Goal: Task Accomplishment & Management: Use online tool/utility

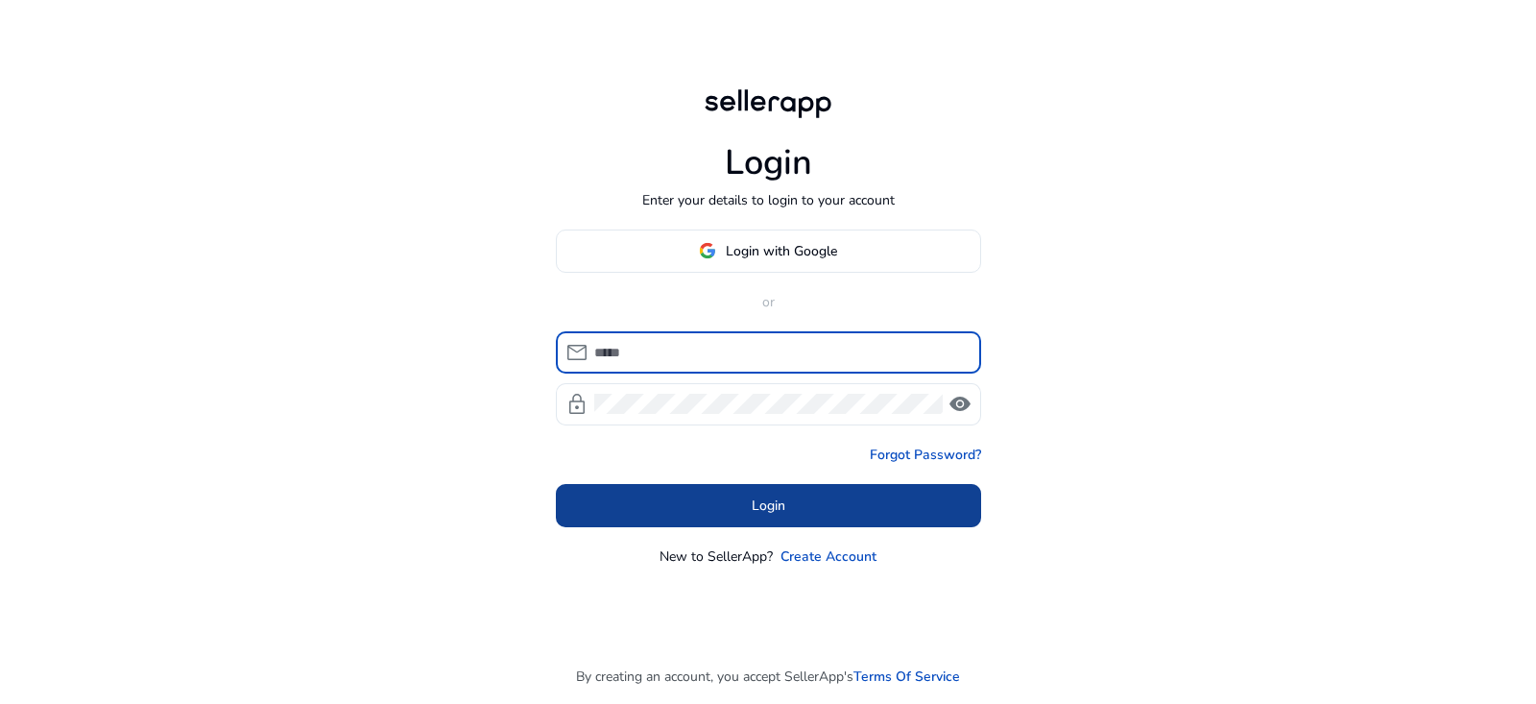
type input "**********"
click at [817, 507] on span at bounding box center [768, 505] width 425 height 46
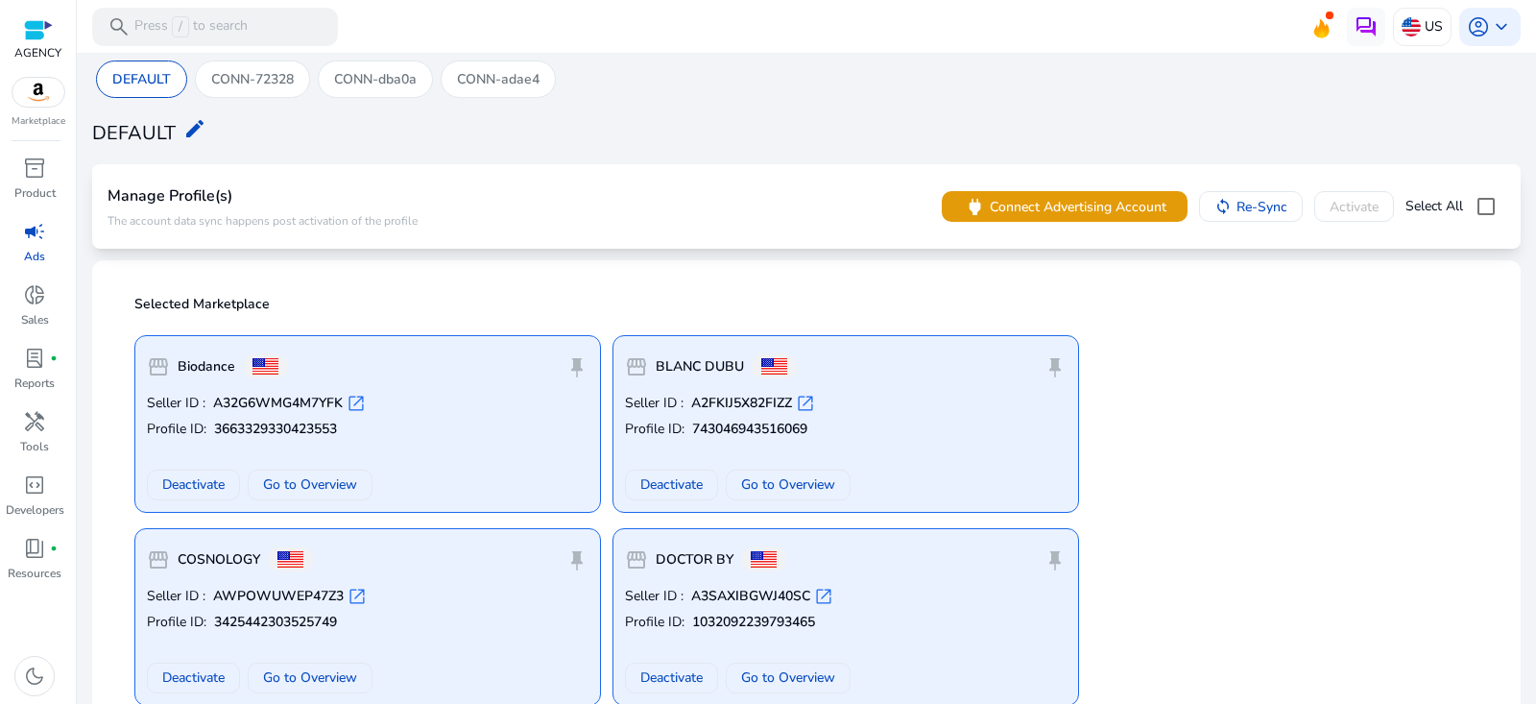
click at [28, 245] on div "campaign" at bounding box center [35, 231] width 54 height 31
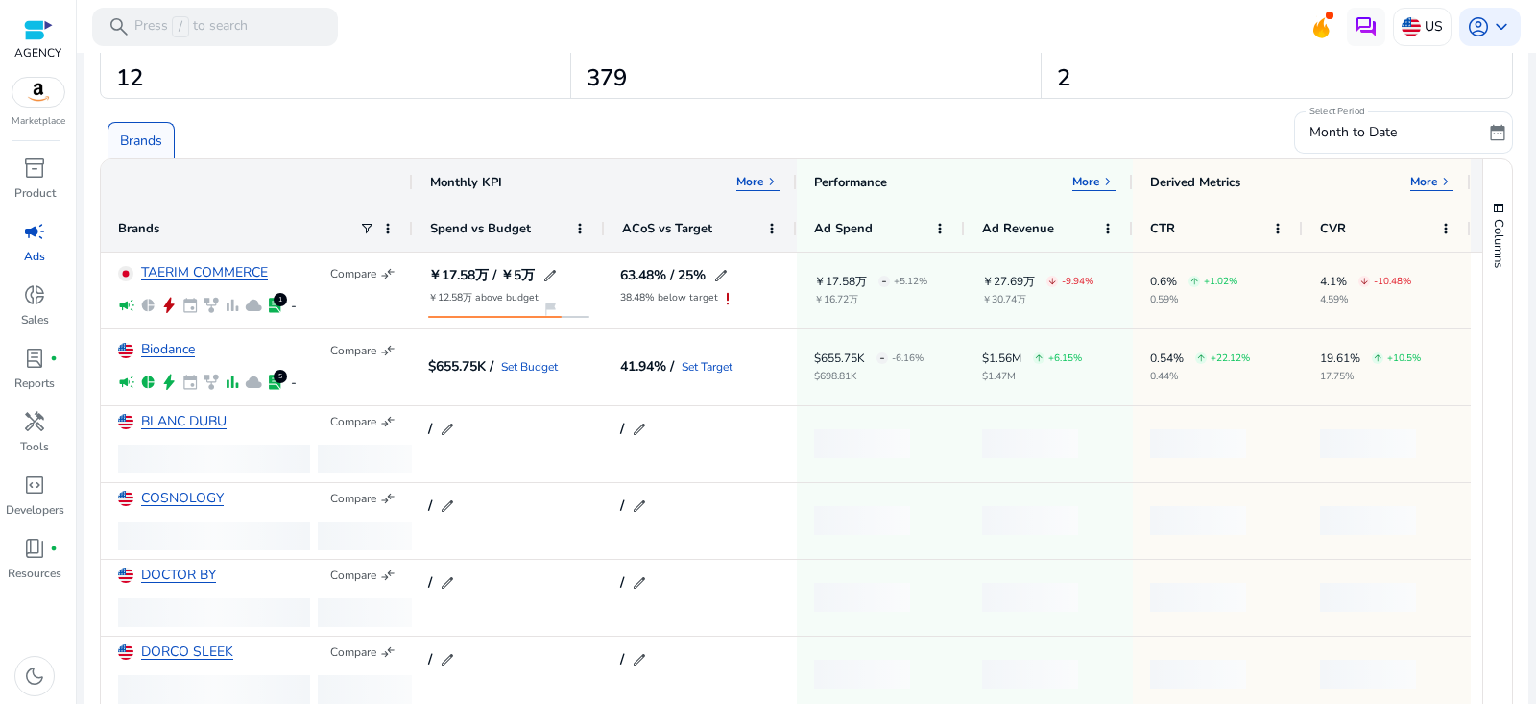
scroll to position [107, 0]
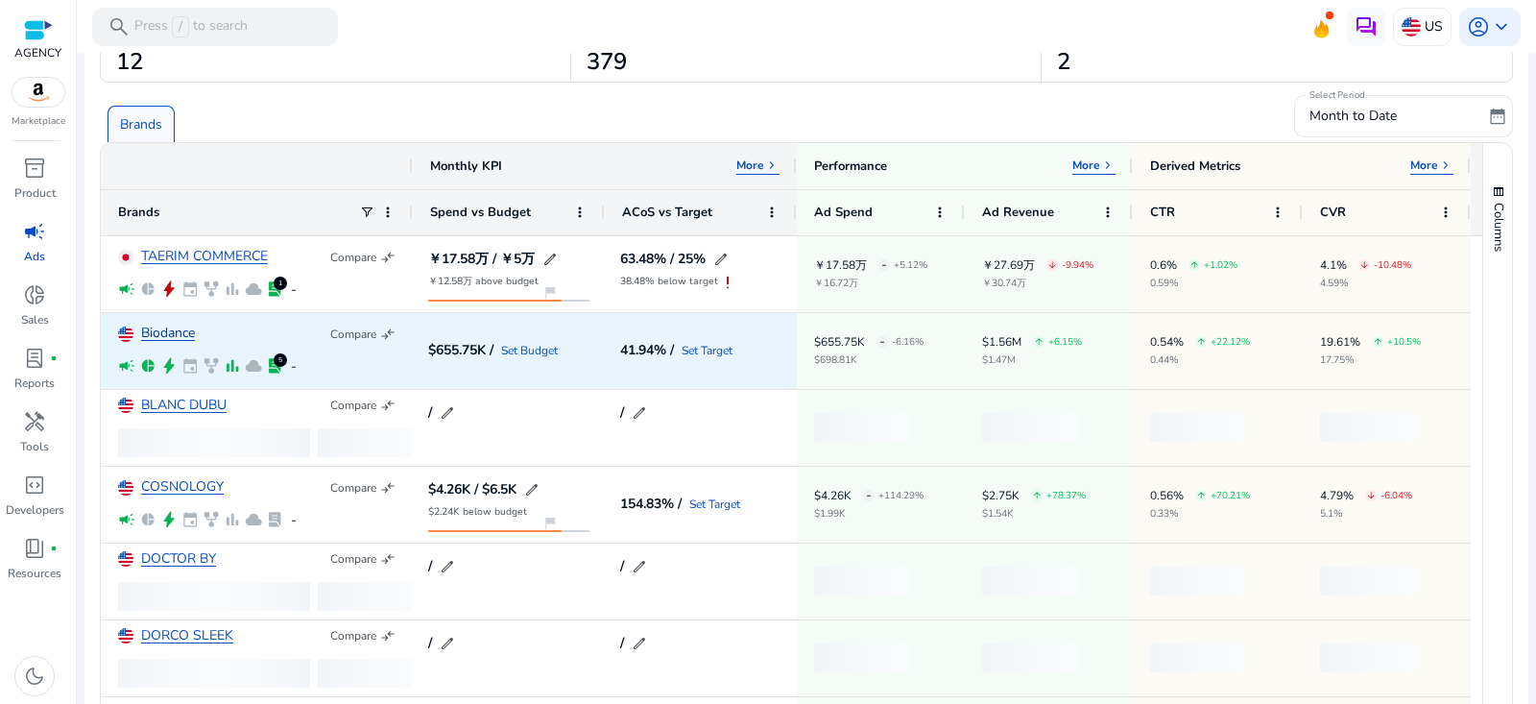
click at [181, 334] on link "Biodance" at bounding box center [168, 333] width 54 height 14
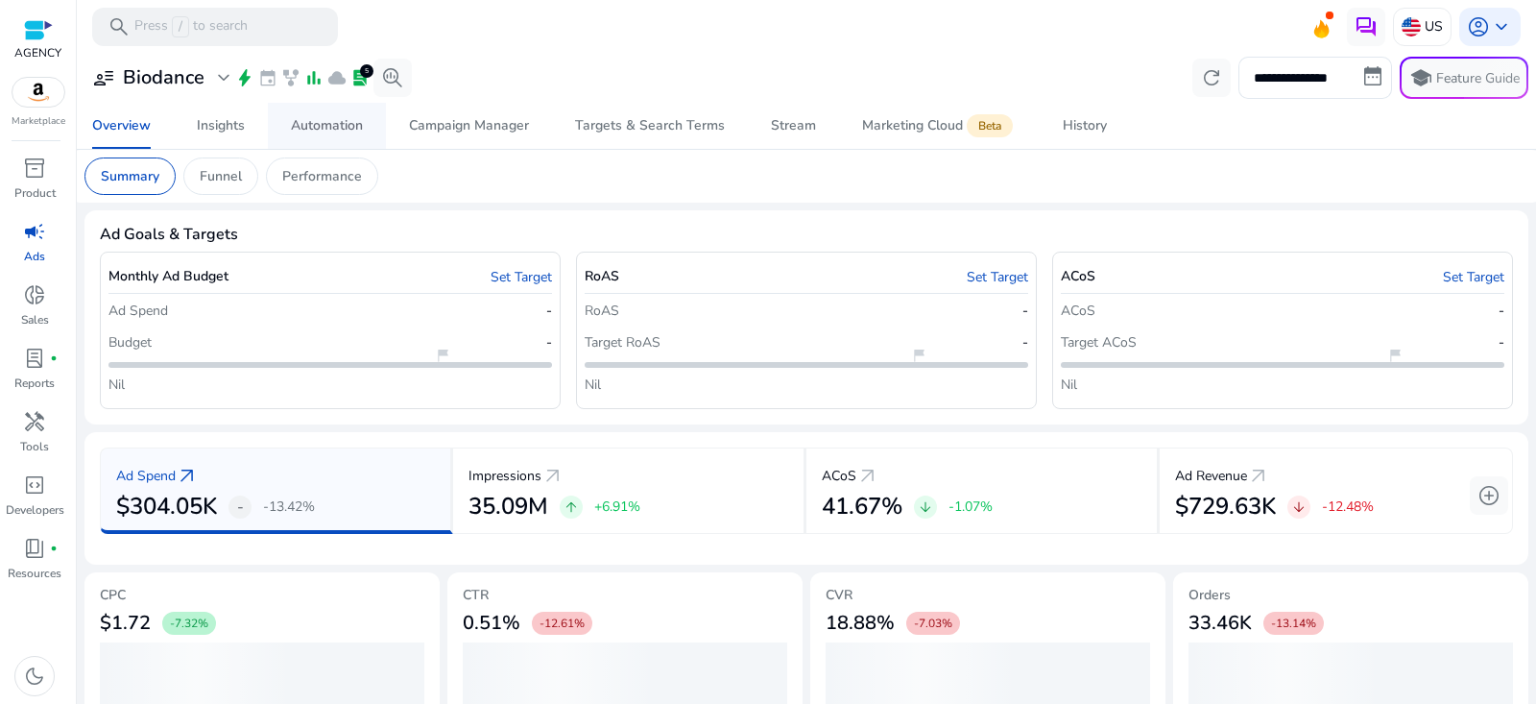
click at [332, 128] on div "Automation" at bounding box center [327, 125] width 72 height 13
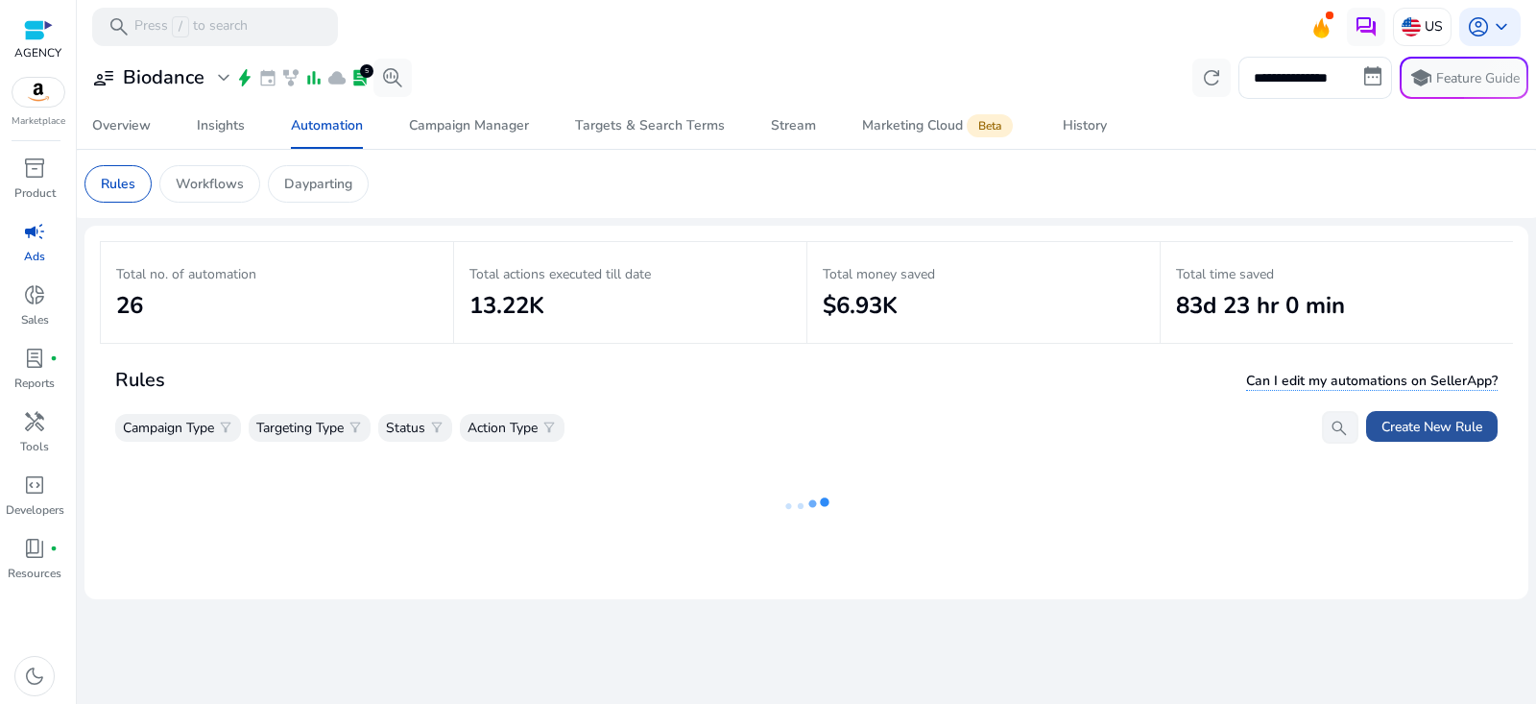
click at [1432, 419] on span "Create New Rule" at bounding box center [1431, 427] width 101 height 20
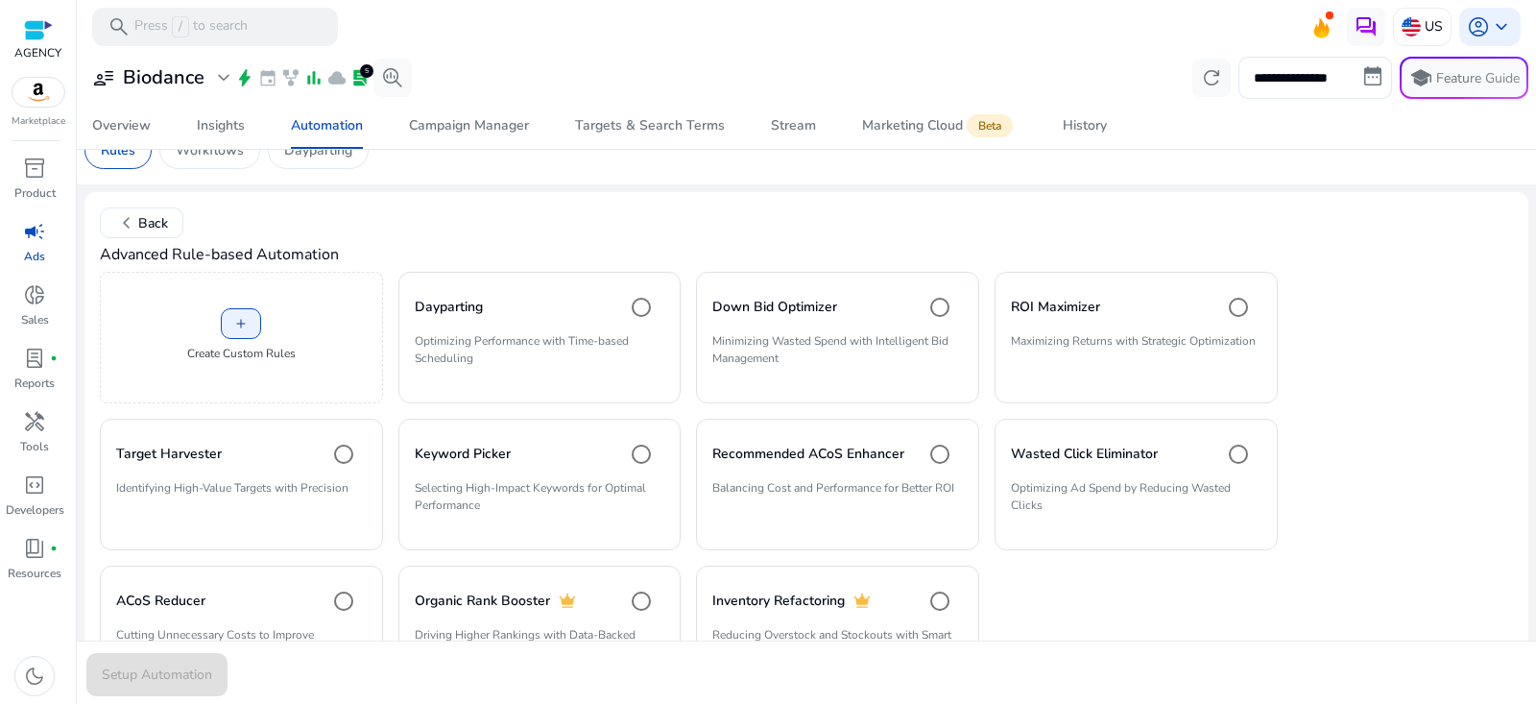
scroll to position [36, 0]
click at [215, 358] on div "add Create Custom Rules" at bounding box center [241, 334] width 283 height 131
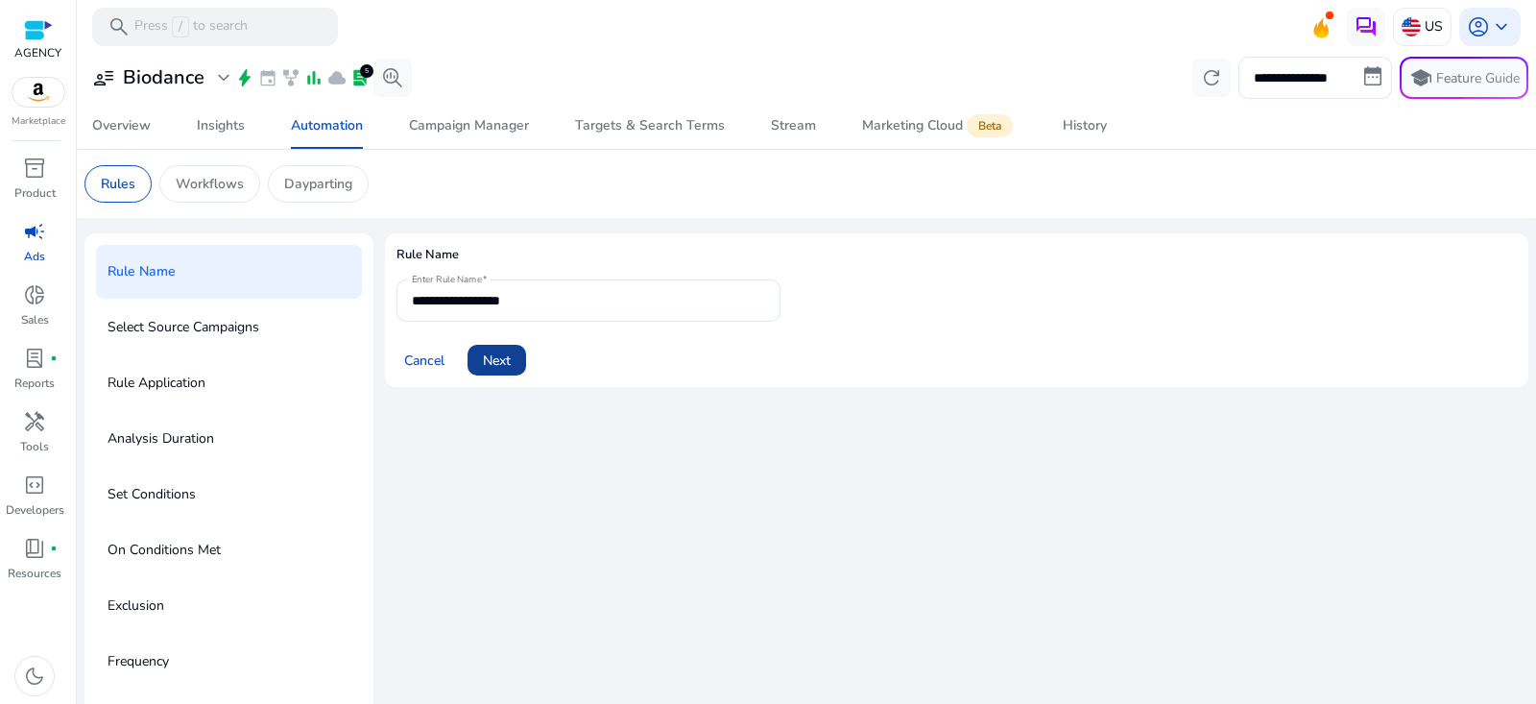
click at [501, 366] on span "Next" at bounding box center [497, 360] width 28 height 20
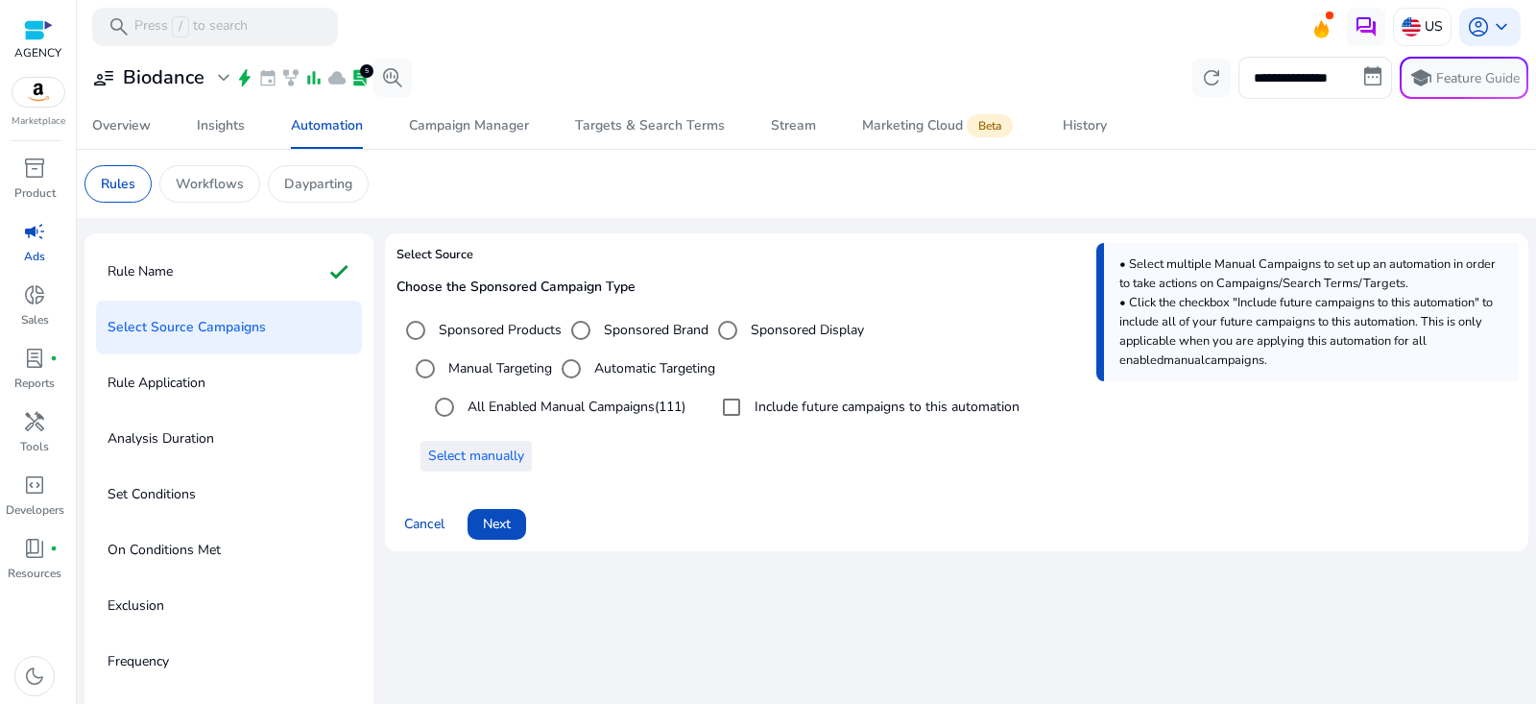
click at [482, 460] on span "Select manually" at bounding box center [476, 455] width 96 height 20
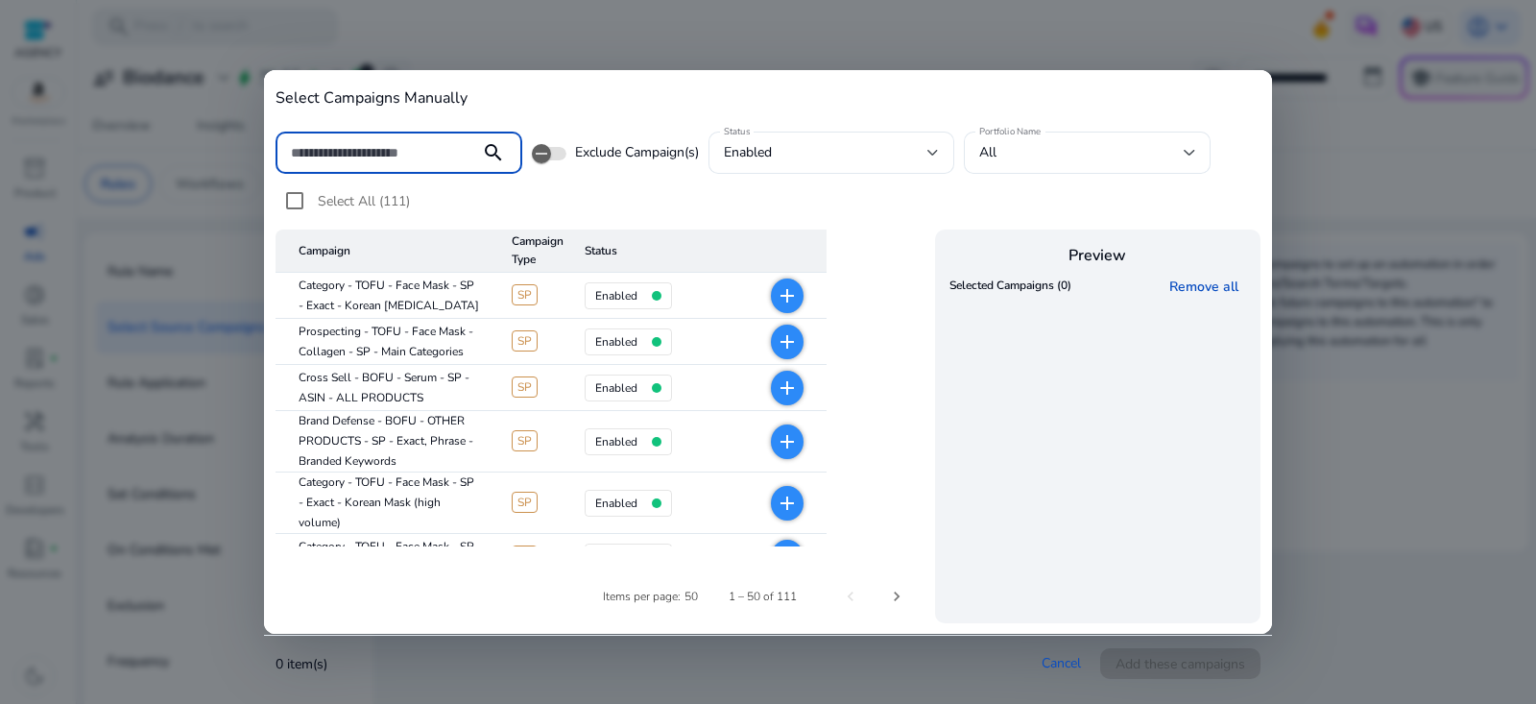
click at [384, 147] on input at bounding box center [378, 152] width 174 height 21
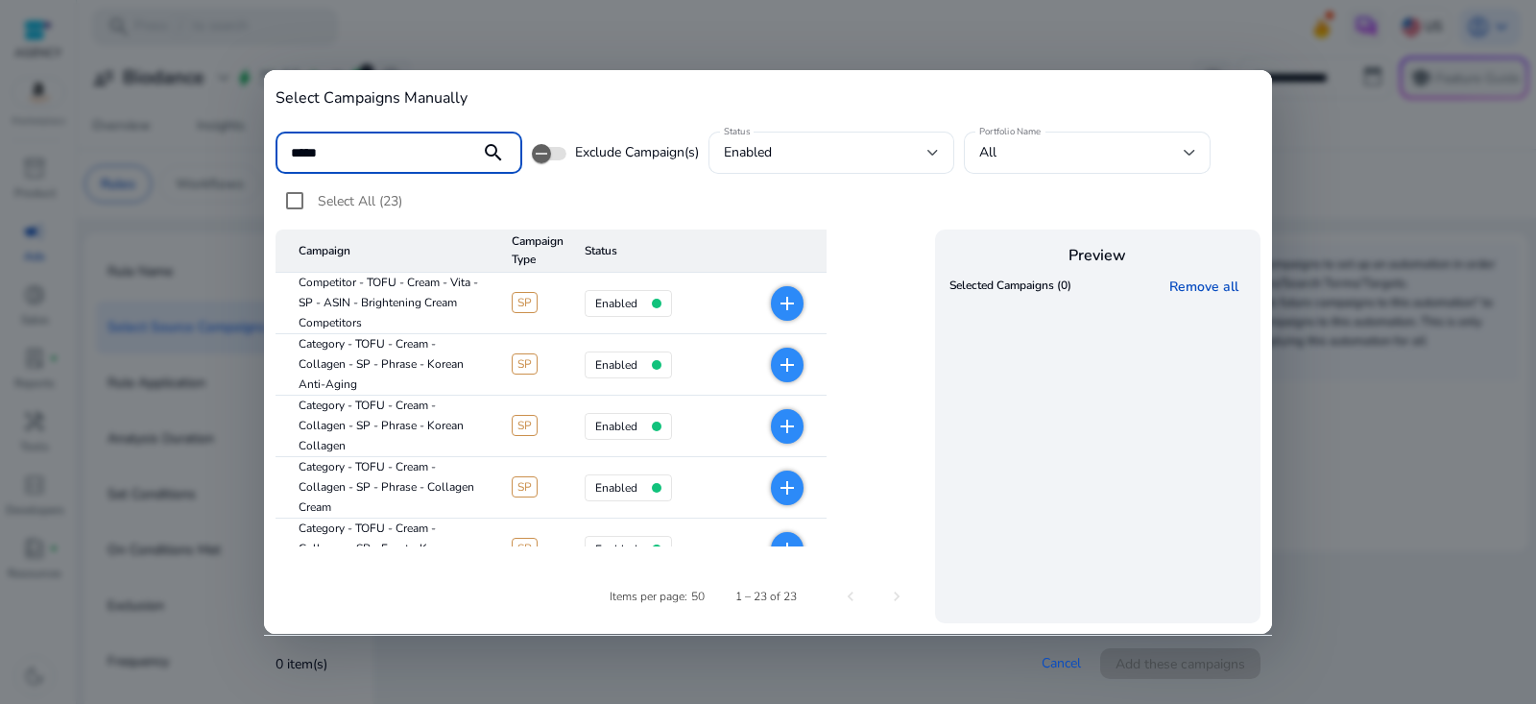
type input "*****"
click at [501, 157] on mat-icon "search" at bounding box center [493, 152] width 46 height 23
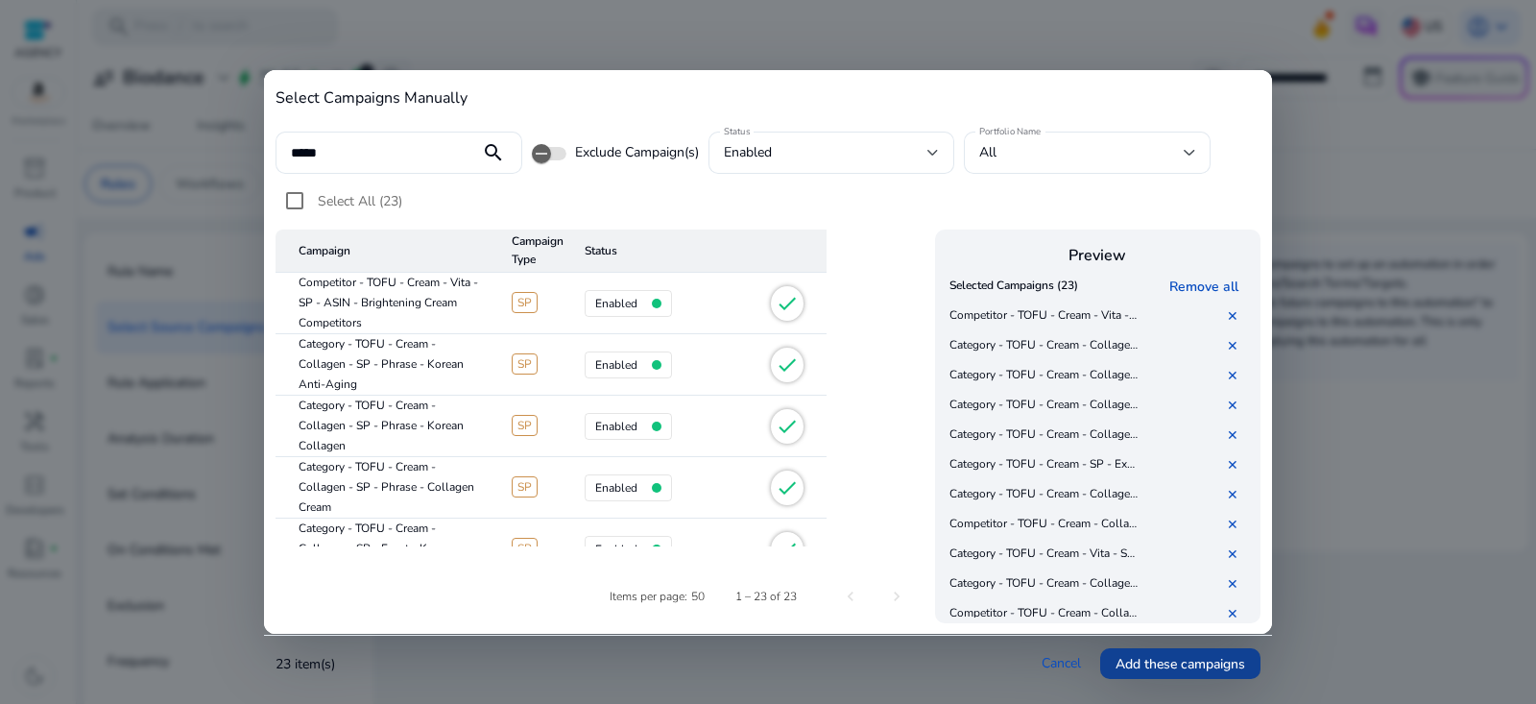
click at [1174, 659] on span "Add these campaigns" at bounding box center [1180, 664] width 130 height 20
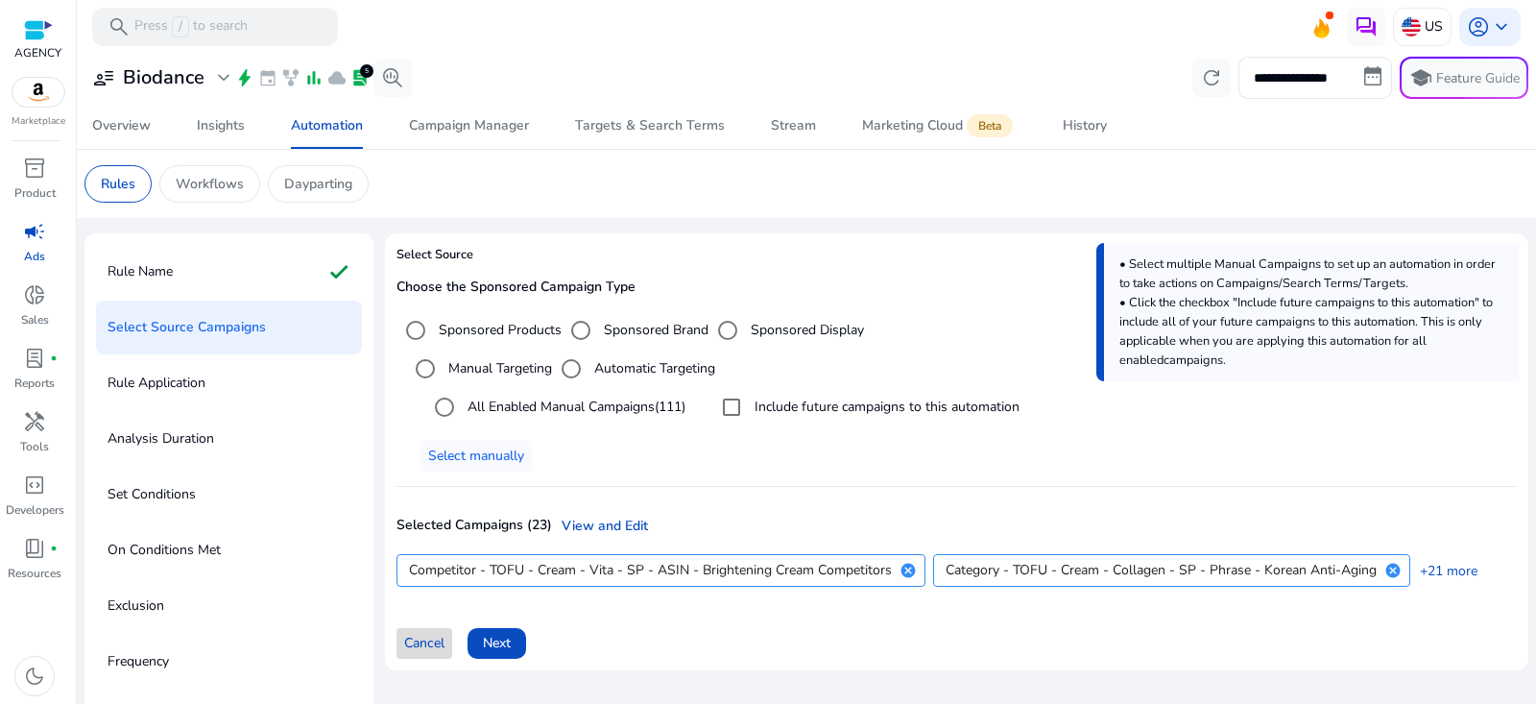
click at [408, 646] on span "Cancel" at bounding box center [424, 643] width 40 height 20
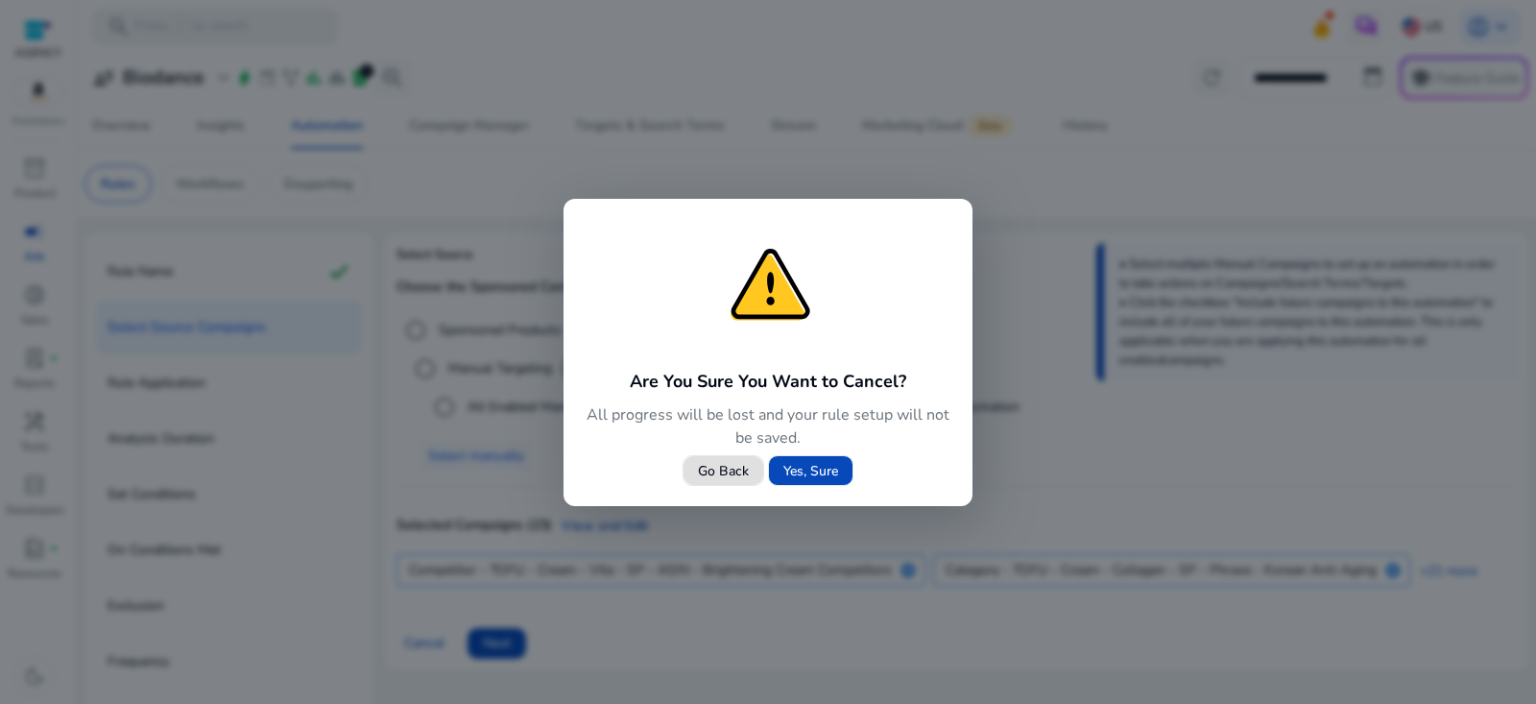
click at [806, 467] on span "Yes, Sure" at bounding box center [810, 471] width 55 height 20
